Goal: Task Accomplishment & Management: Complete application form

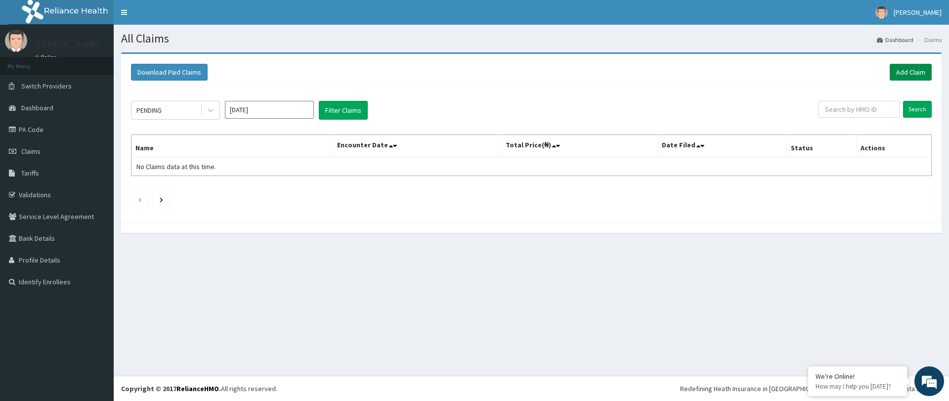
click at [902, 77] on link "Add Claim" at bounding box center [911, 72] width 42 height 17
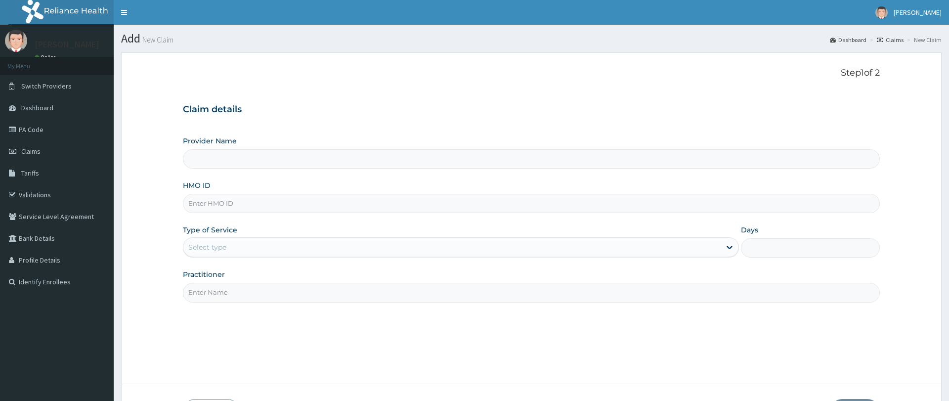
type input "Pure Fitness Africa | Ikota (fka Fitness Central)"
type input "1"
click at [456, 203] on input "HMO ID" at bounding box center [531, 203] width 697 height 19
type input "BVT/10019/A"
click at [311, 297] on input "Practitioner" at bounding box center [531, 292] width 697 height 19
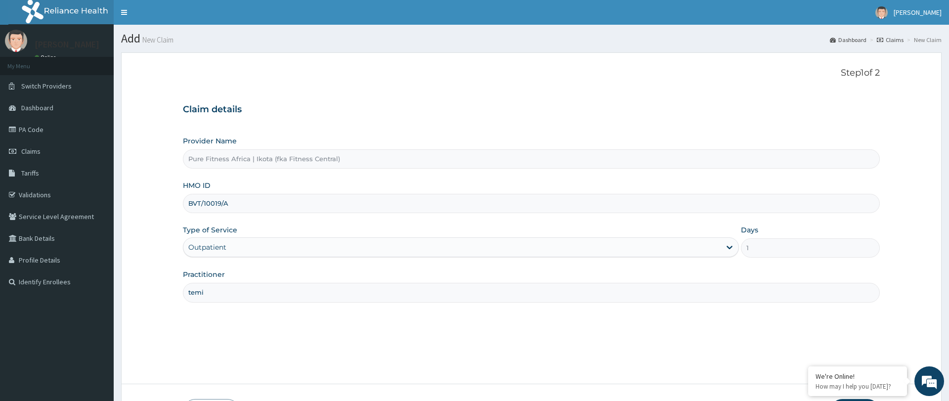
scroll to position [72, 0]
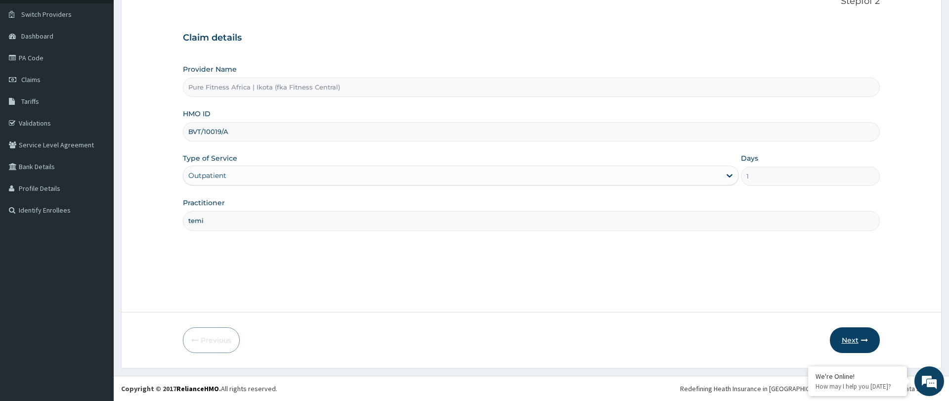
type input "temi"
click at [844, 338] on button "Next" at bounding box center [855, 340] width 50 height 26
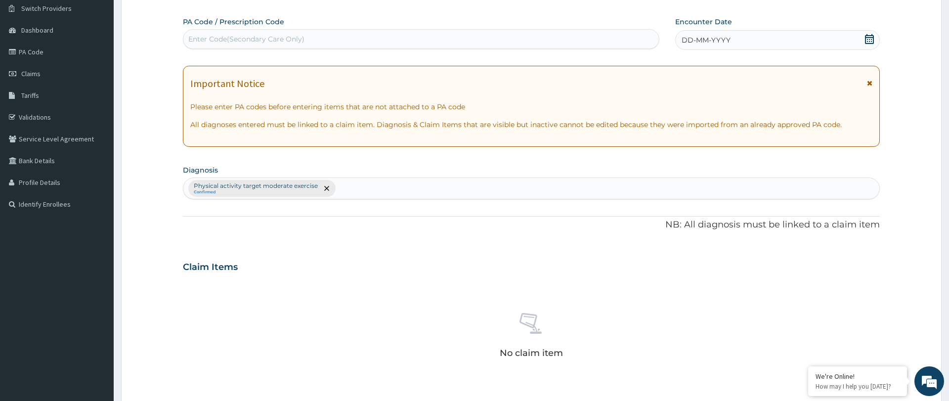
click at [336, 37] on div "Enter Code(Secondary Care Only)" at bounding box center [421, 39] width 476 height 16
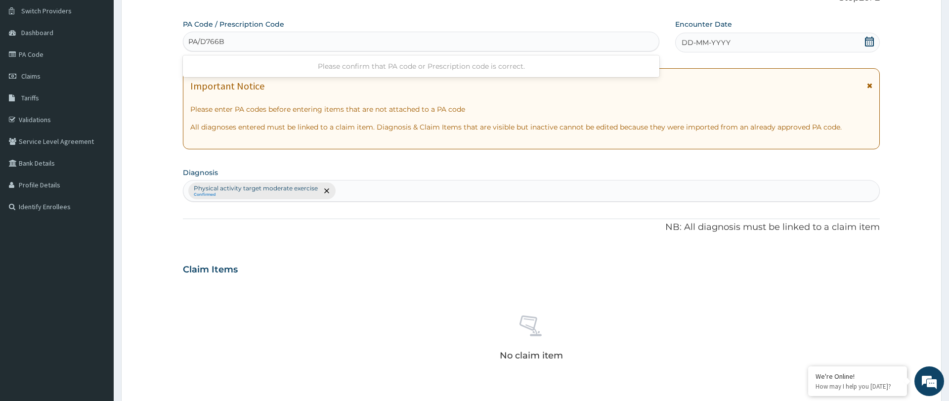
type input "PA/D766BF"
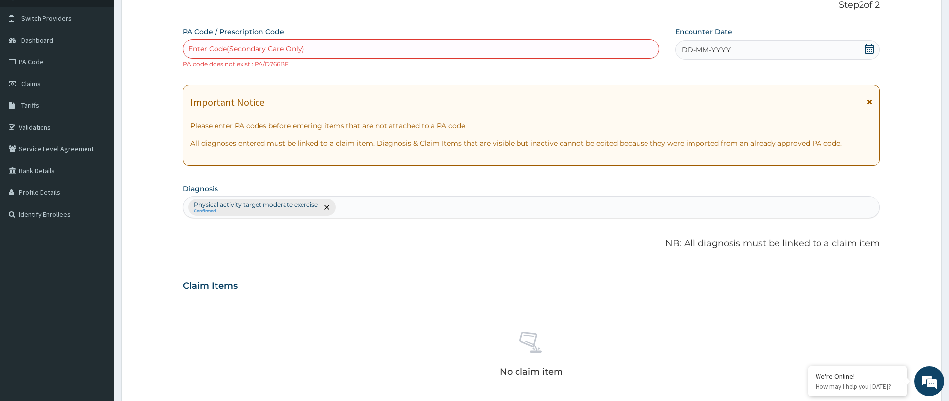
scroll to position [67, 0]
type input "PA/D7C6BF"
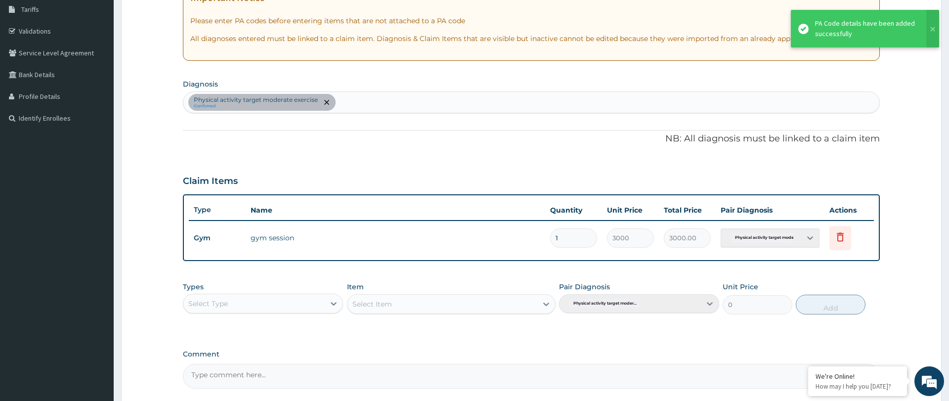
scroll to position [255, 0]
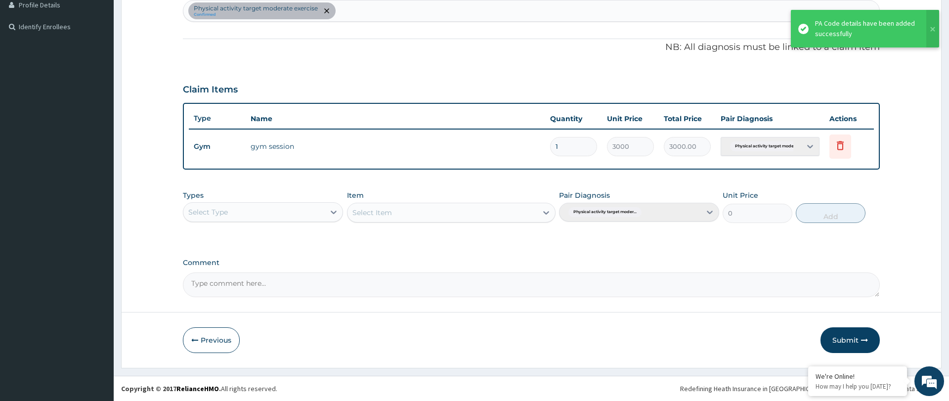
drag, startPoint x: 844, startPoint y: 334, endPoint x: 839, endPoint y: 332, distance: 5.2
click at [844, 334] on button "Submit" at bounding box center [850, 340] width 59 height 26
